Goal: Task Accomplishment & Management: Complete application form

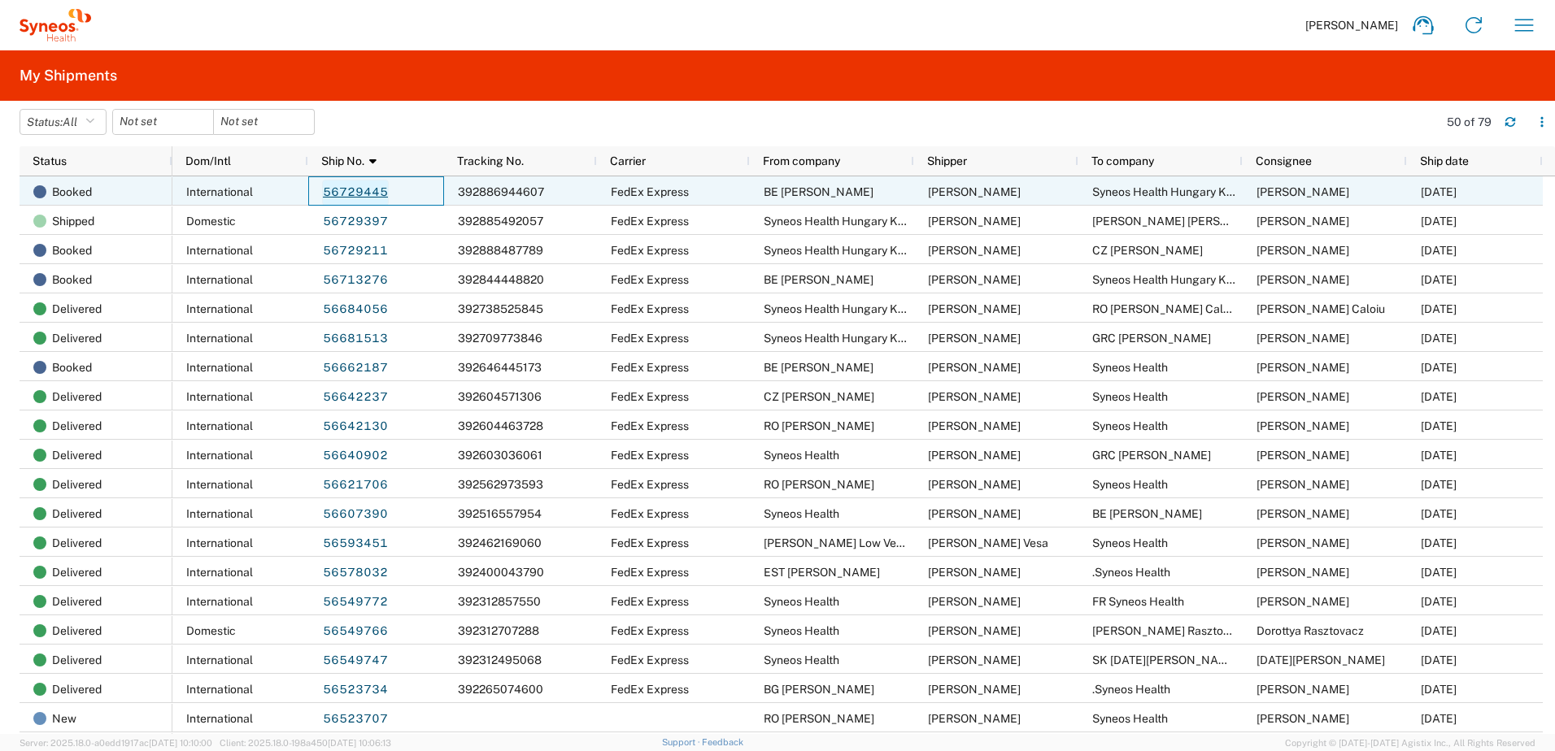
click at [368, 193] on link "56729445" at bounding box center [355, 193] width 67 height 26
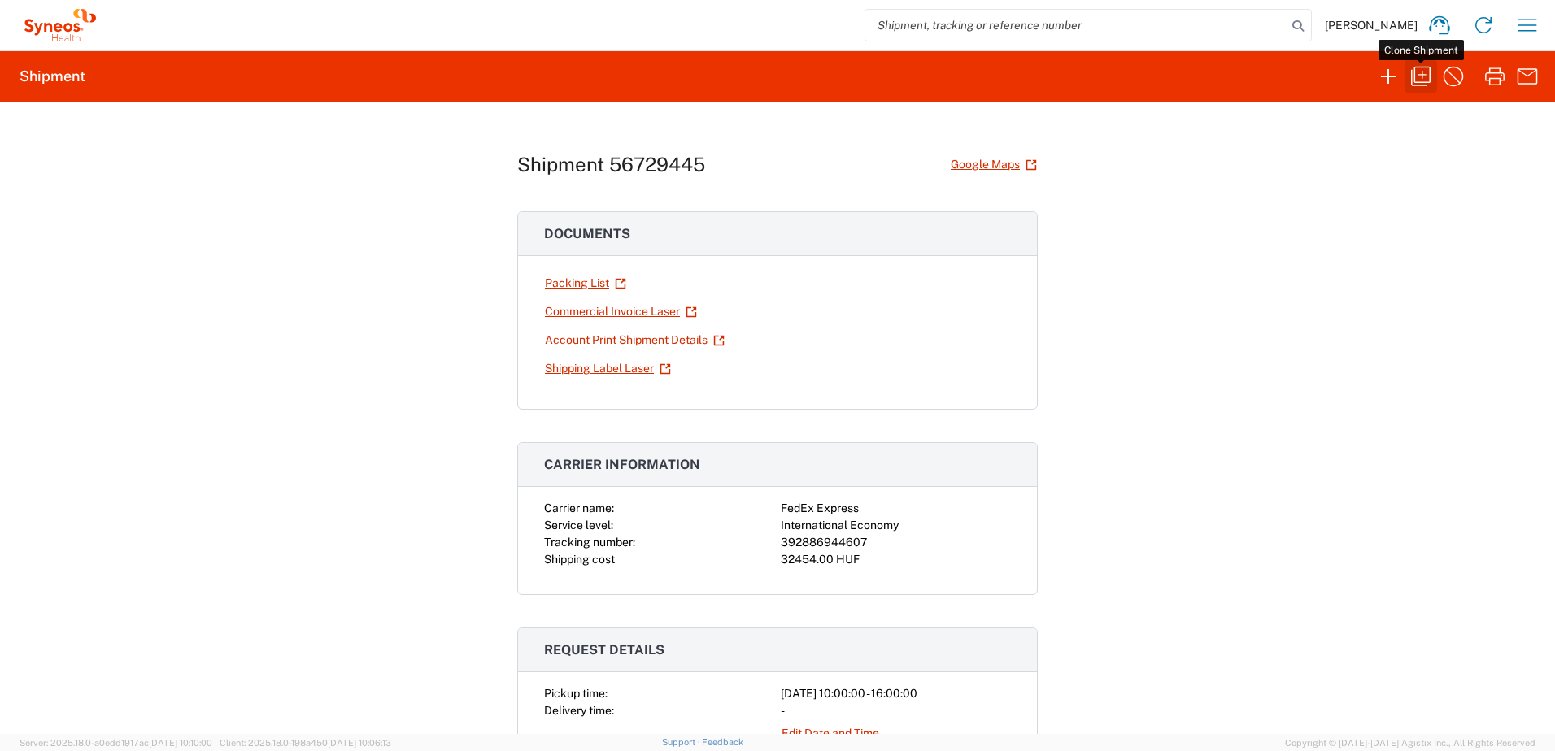
click at [1421, 74] on icon "button" at bounding box center [1421, 76] width 26 height 26
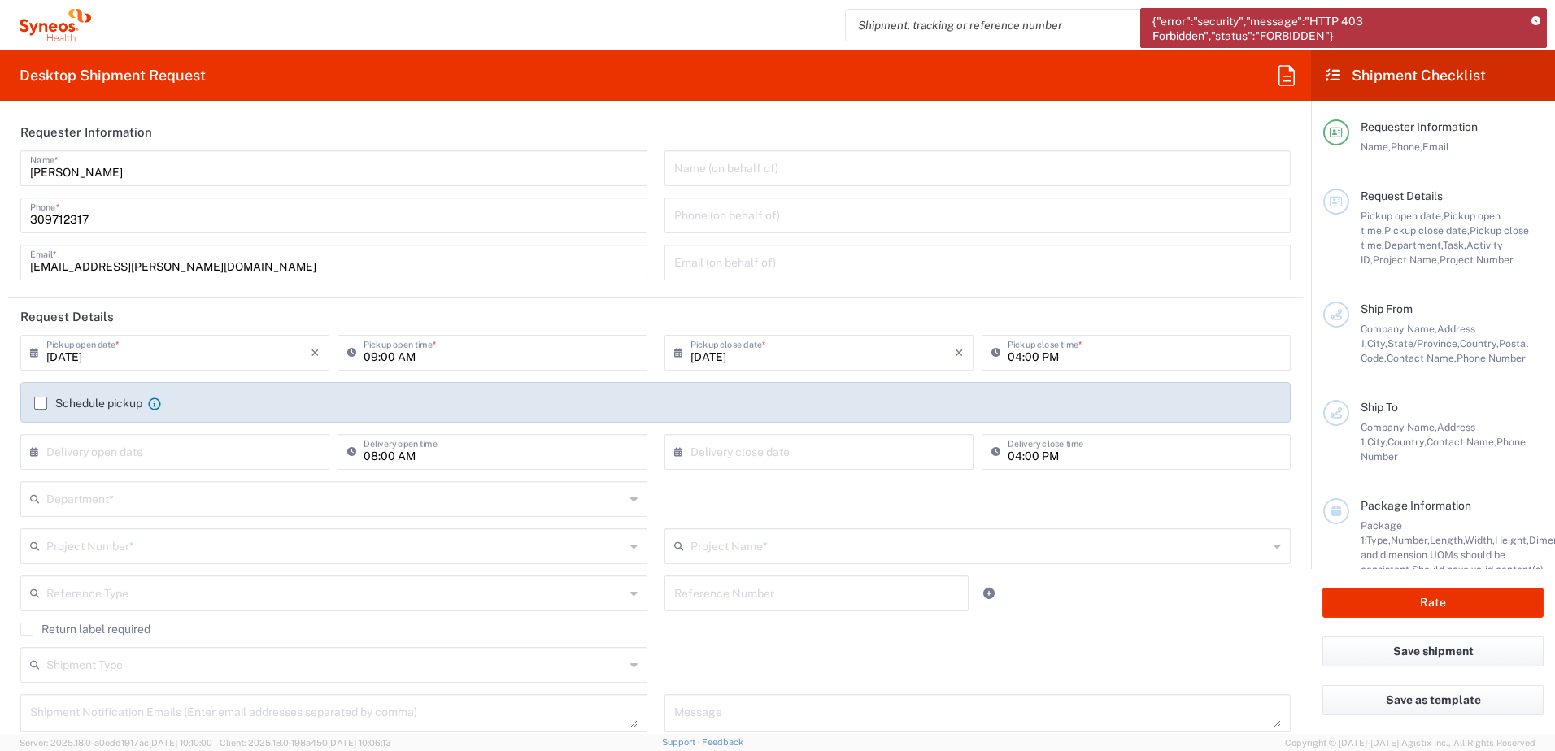
click at [1534, 20] on icon at bounding box center [1535, 21] width 9 height 9
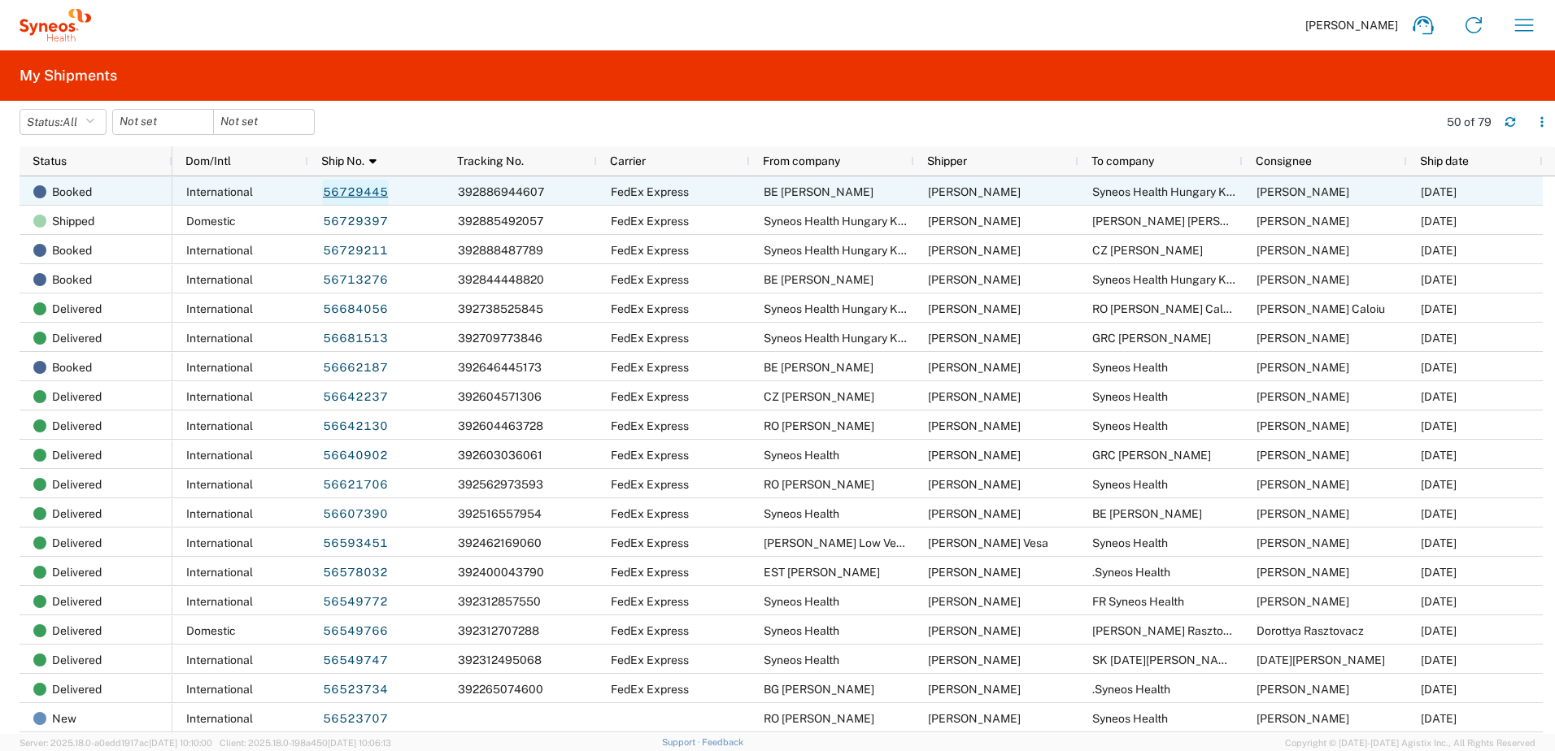
click at [351, 187] on link "56729445" at bounding box center [355, 193] width 67 height 26
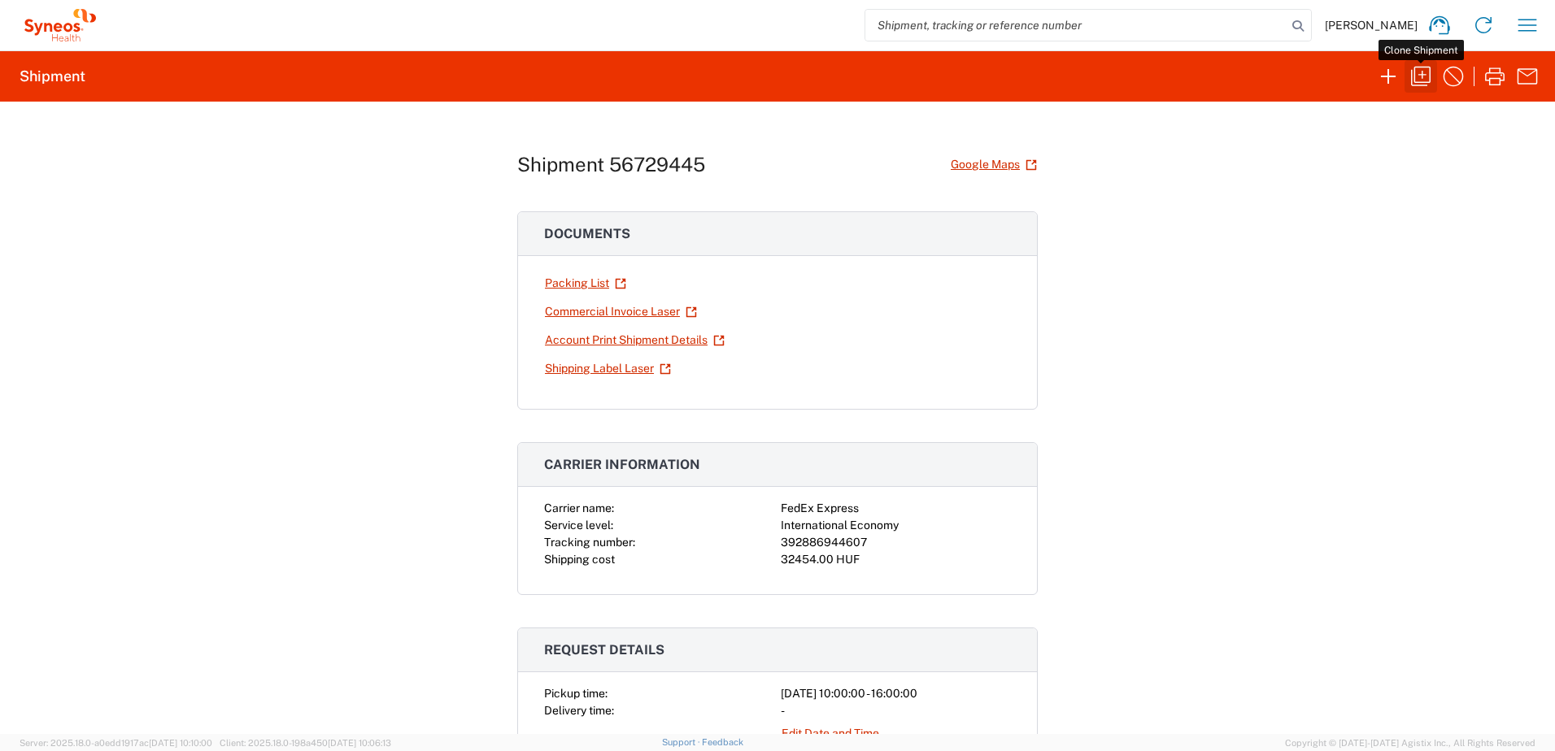
click at [1425, 71] on icon "button" at bounding box center [1421, 76] width 26 height 26
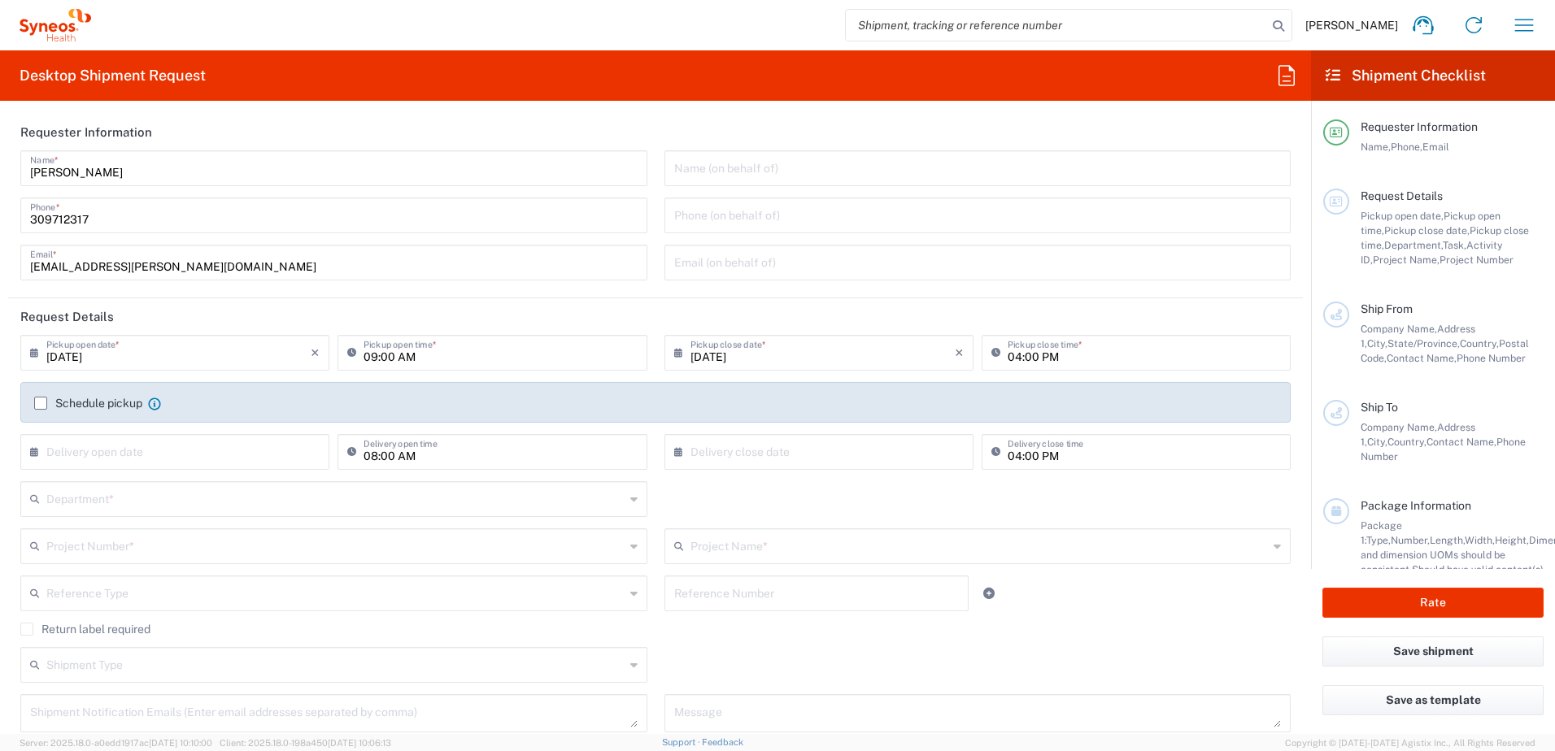
type input "[GEOGRAPHIC_DATA]"
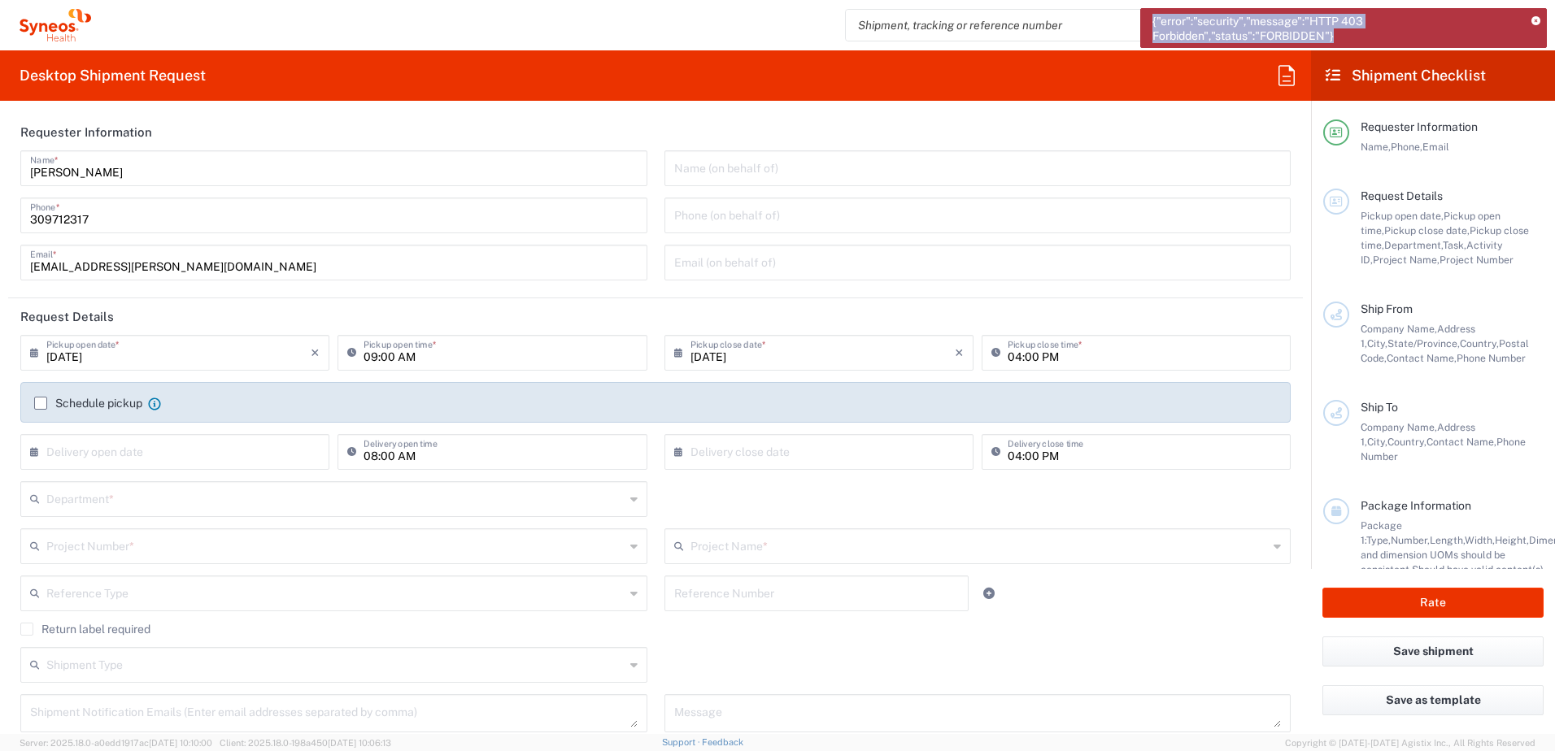
drag, startPoint x: 1344, startPoint y: 34, endPoint x: 1144, endPoint y: 20, distance: 200.6
click at [1144, 20] on div "{"error":"security","message":"HTTP 403 Forbidden","status":"FORBIDDEN"}" at bounding box center [1343, 28] width 407 height 40
copy span "{"error":"security","message":"HTTP 403 Forbidden","status":"FORBIDDEN"}"
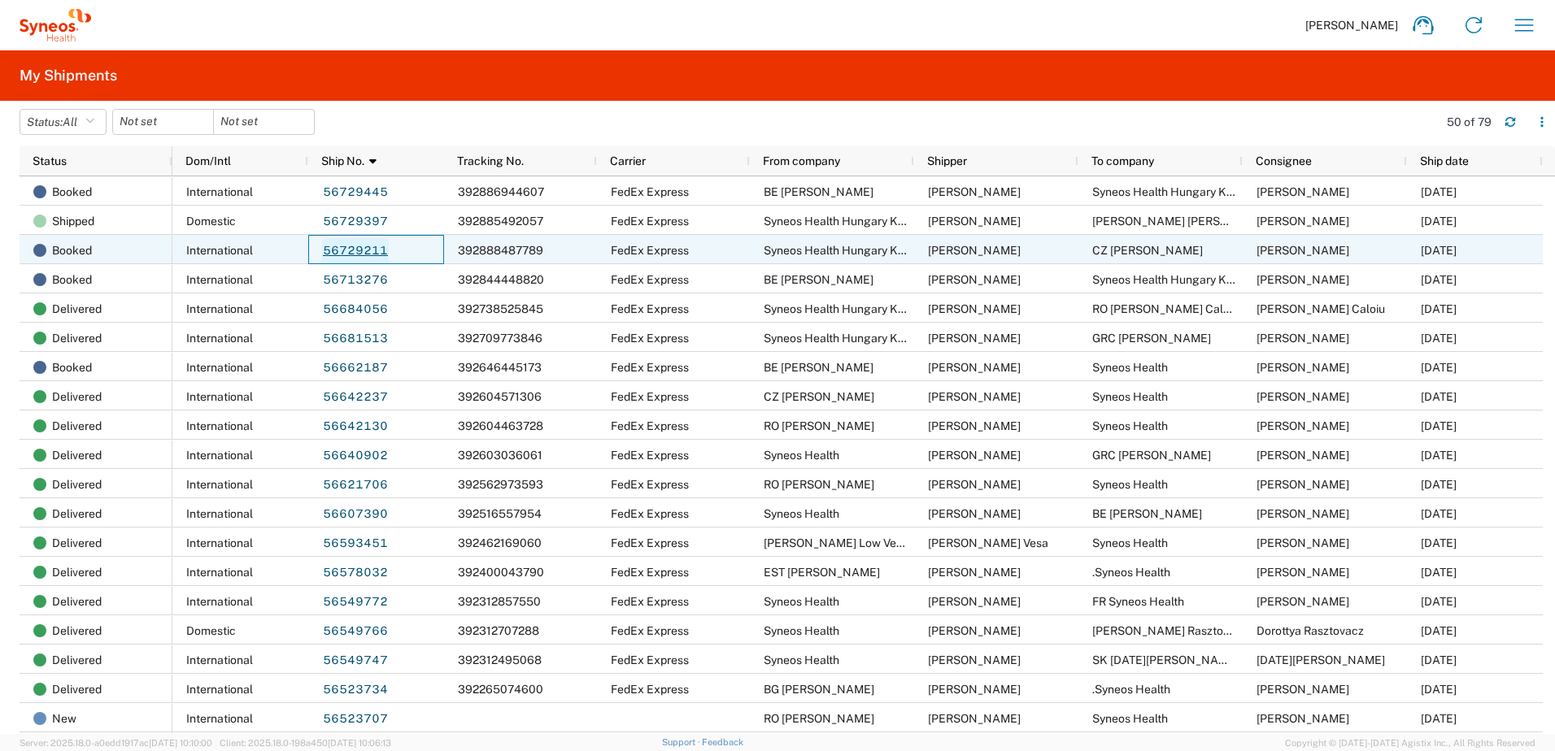
click at [359, 247] on link "56729211" at bounding box center [355, 251] width 67 height 26
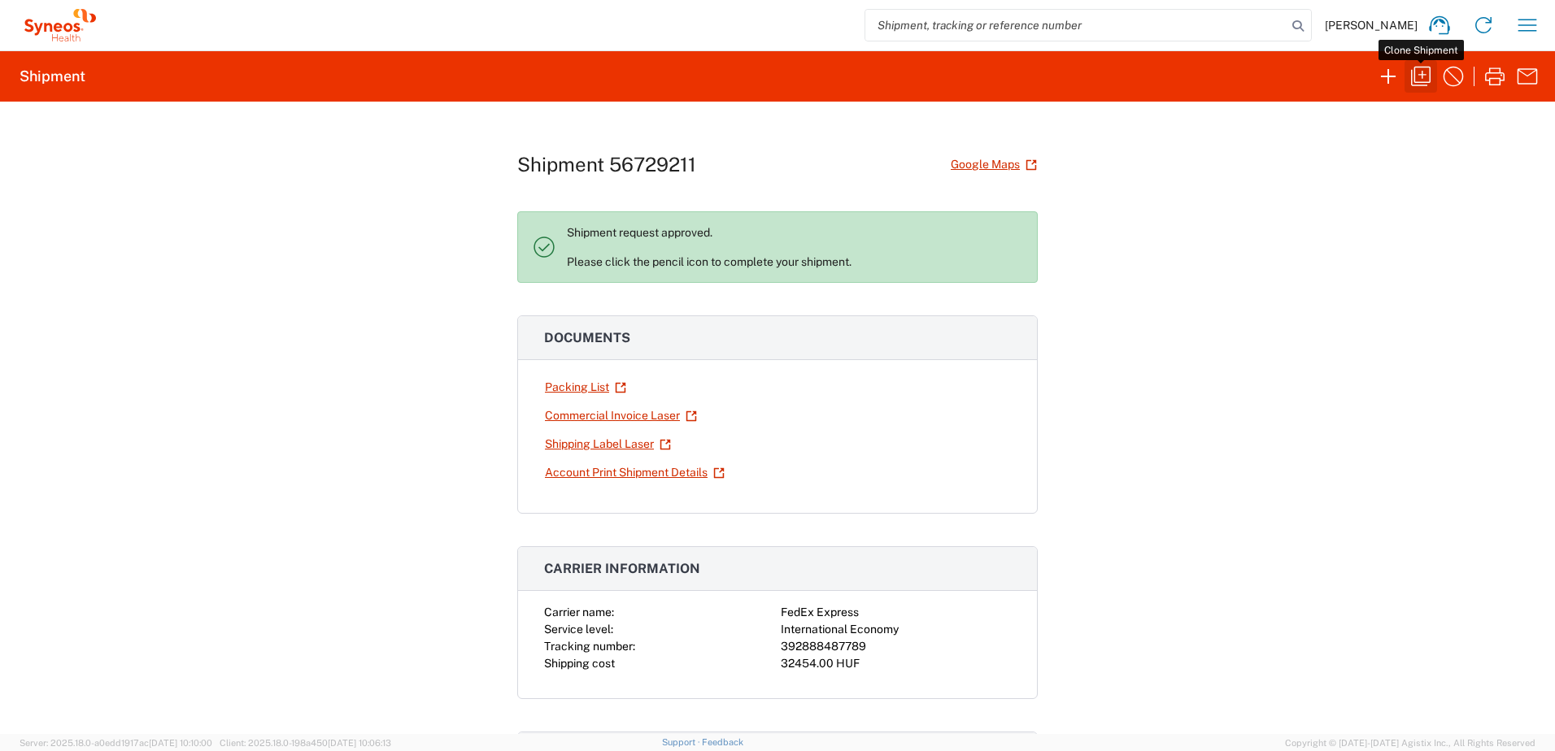
click at [1425, 76] on icon "button" at bounding box center [1421, 76] width 26 height 26
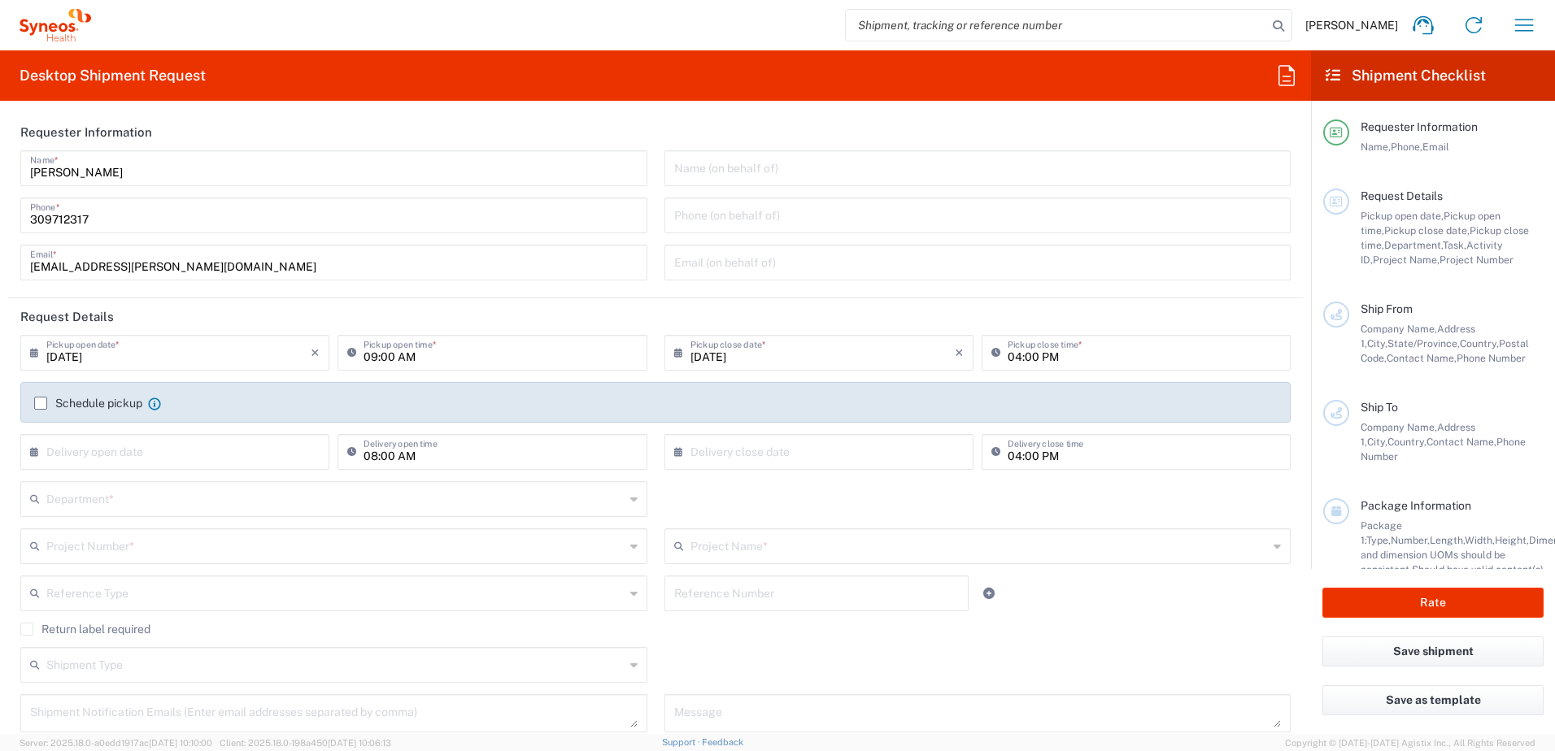
type input "[GEOGRAPHIC_DATA]"
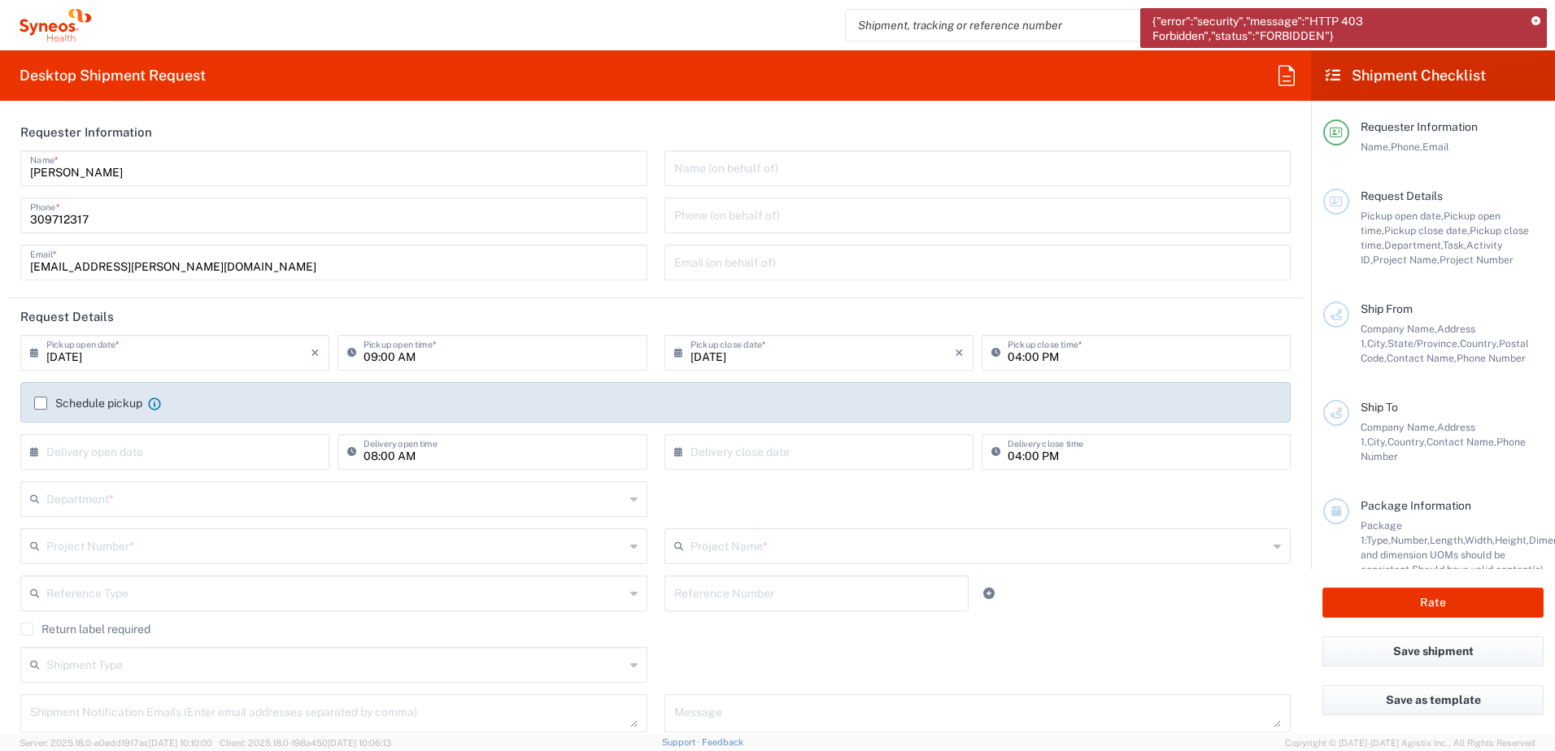
scroll to position [57, 0]
